Goal: Navigation & Orientation: Find specific page/section

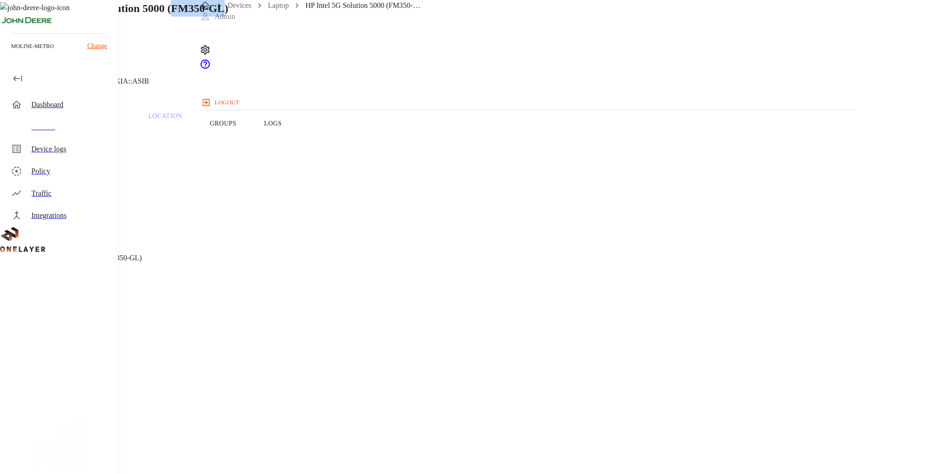
click at [70, 125] on div "Devices" at bounding box center [70, 126] width 79 height 11
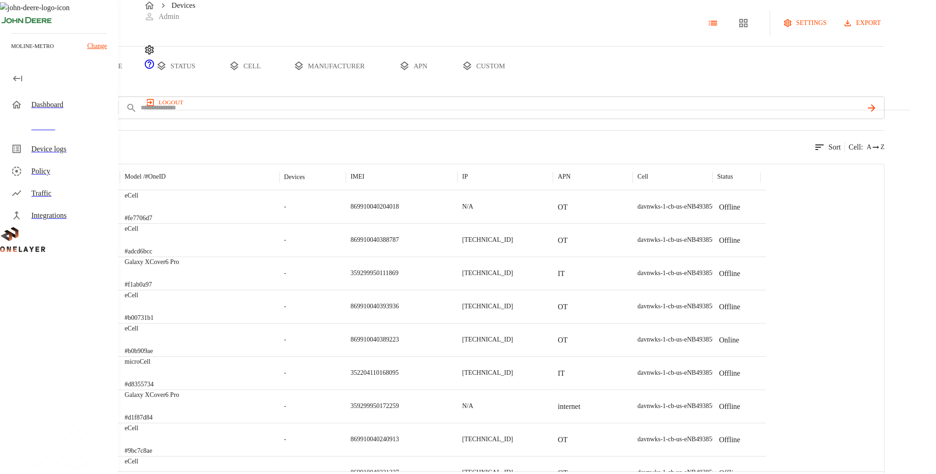
click at [84, 103] on div "Dashboard" at bounding box center [70, 104] width 79 height 11
